Goal: Task Accomplishment & Management: Complete application form

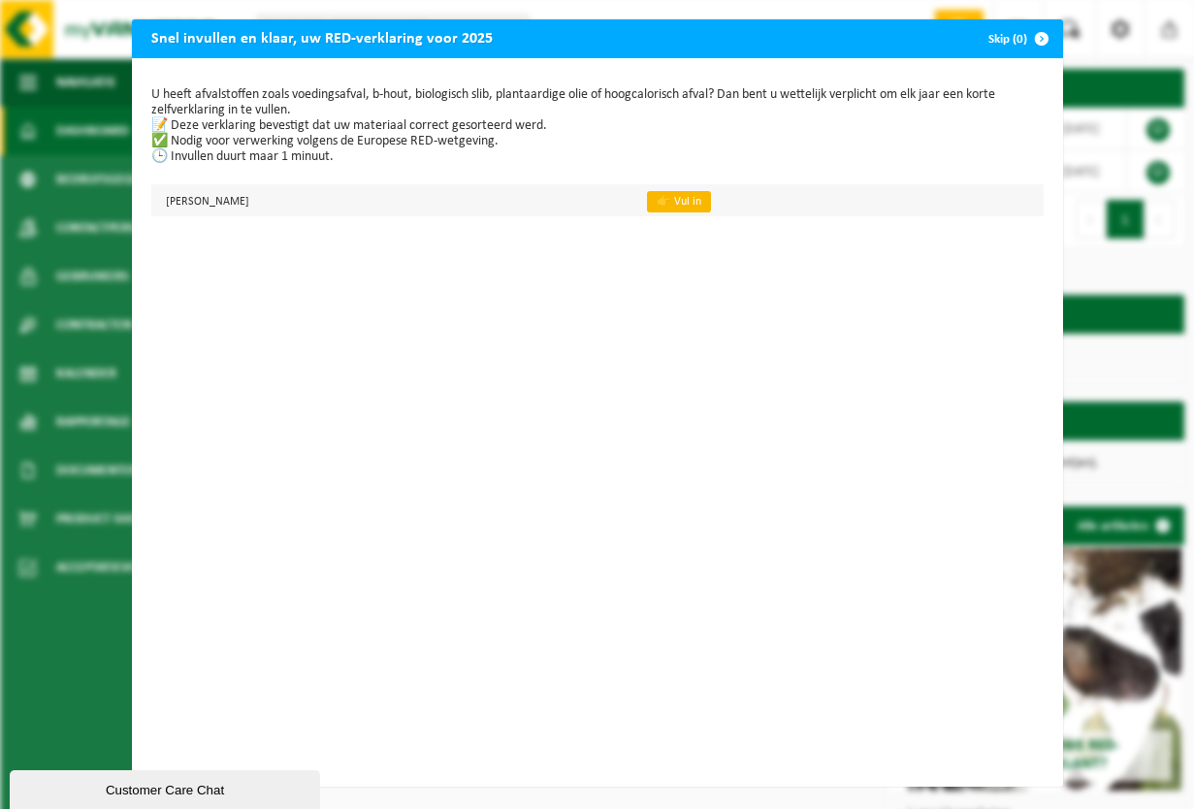
click at [711, 200] on link "👉 Vul in" at bounding box center [679, 201] width 64 height 21
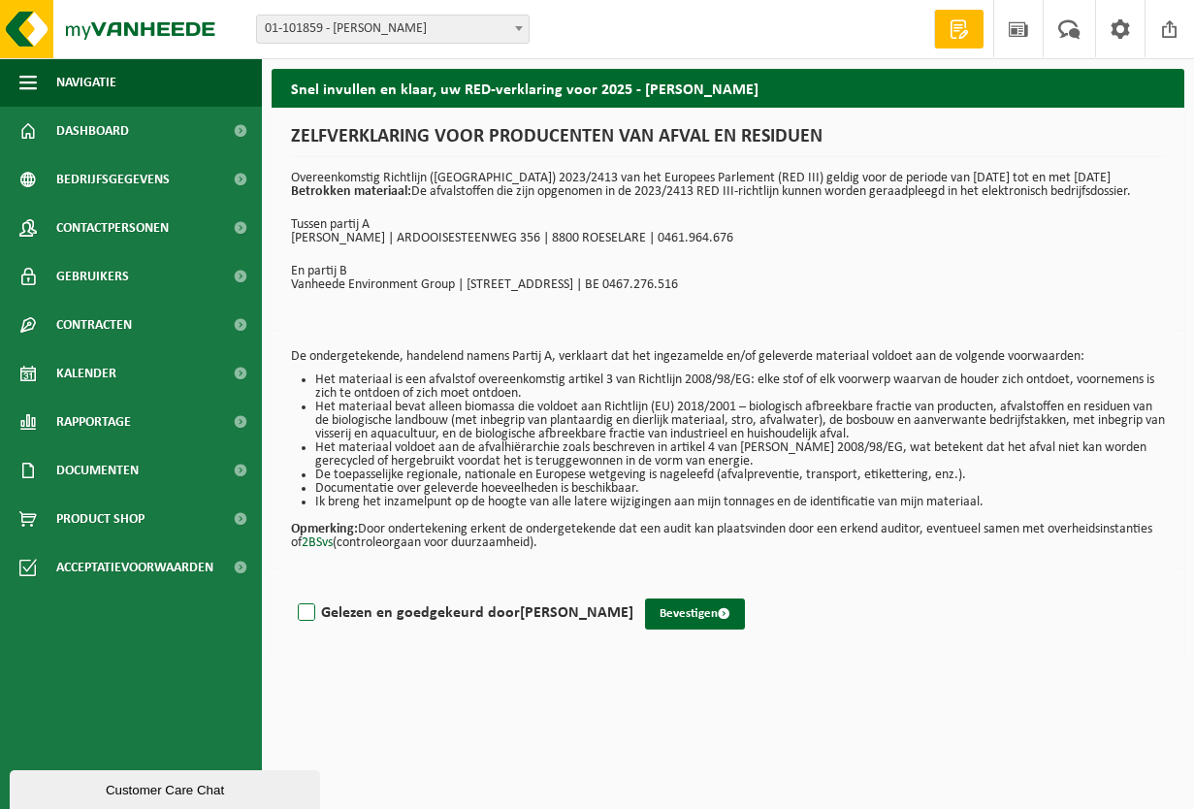
click at [307, 611] on label "Gelezen en goedgekeurd door JAN GODDEERIS" at bounding box center [463, 612] width 339 height 29
click at [633, 589] on input "Gelezen en goedgekeurd door JAN GODDEERIS" at bounding box center [633, 588] width 1 height 1
checkbox input "true"
click at [698, 608] on button "Bevestigen" at bounding box center [695, 613] width 100 height 31
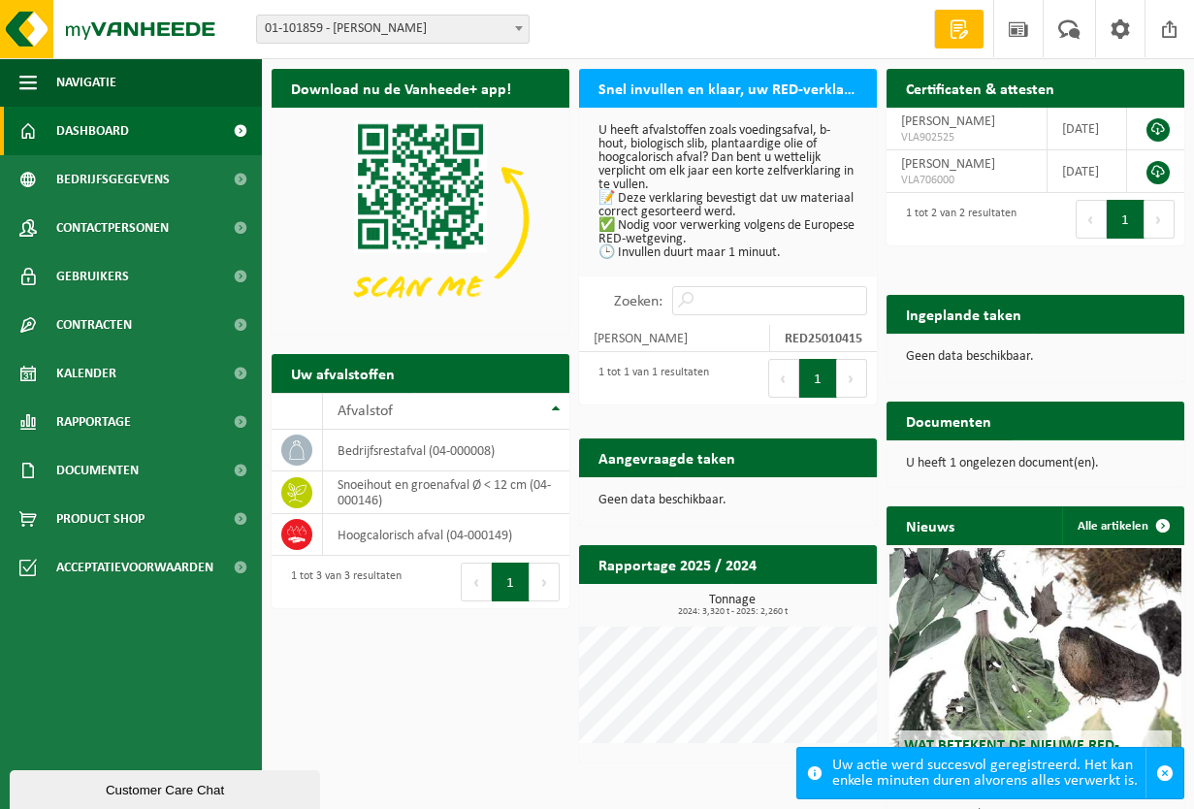
click at [1081, 453] on span "Bekijk uw documenten" at bounding box center [1087, 459] width 121 height 13
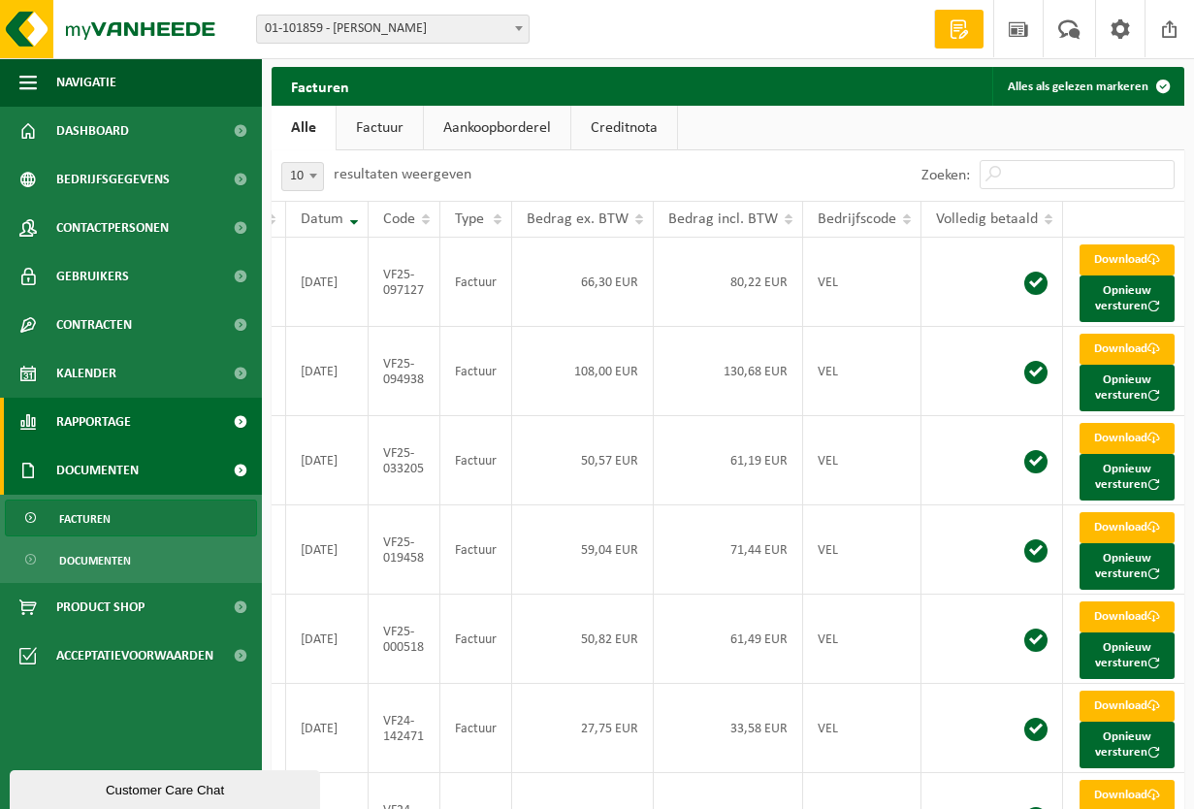
scroll to position [2, 3]
